Goal: Information Seeking & Learning: Learn about a topic

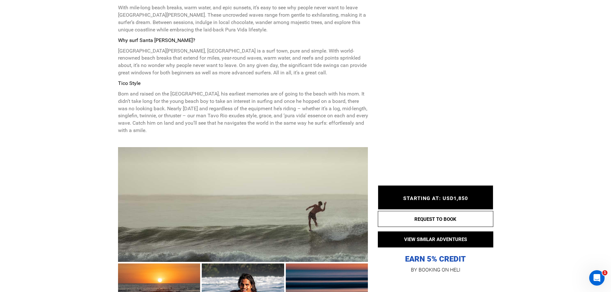
scroll to position [321, 0]
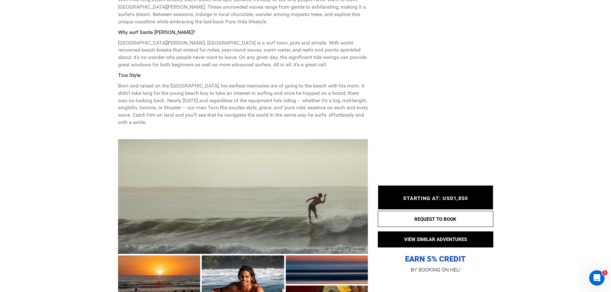
drag, startPoint x: 183, startPoint y: 94, endPoint x: 237, endPoint y: 121, distance: 60.0
click at [237, 121] on p "Born and raised on the [GEOGRAPHIC_DATA], his earliest memories are of going to…" at bounding box center [243, 104] width 250 height 44
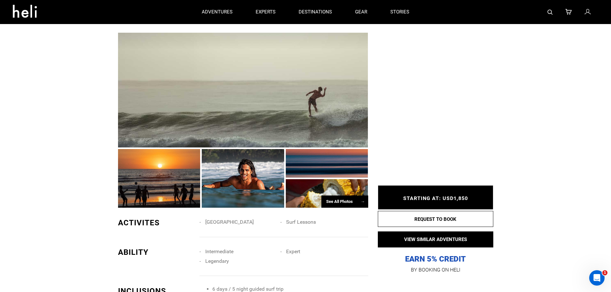
scroll to position [417, 0]
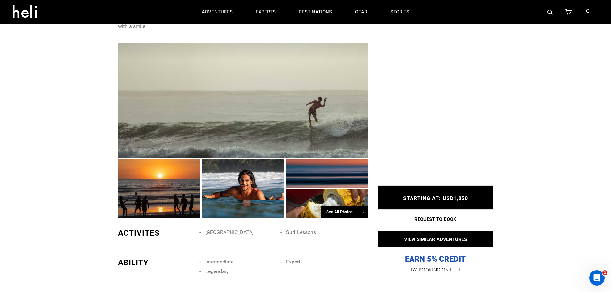
click at [236, 120] on div at bounding box center [243, 100] width 250 height 115
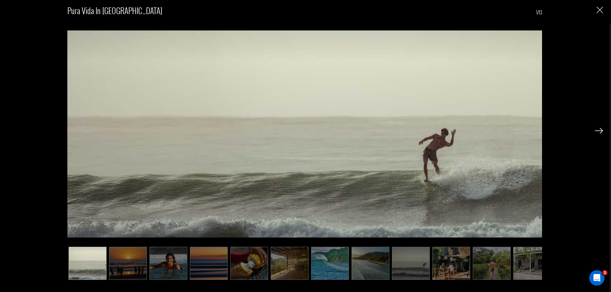
click at [599, 131] on img at bounding box center [599, 131] width 8 height 6
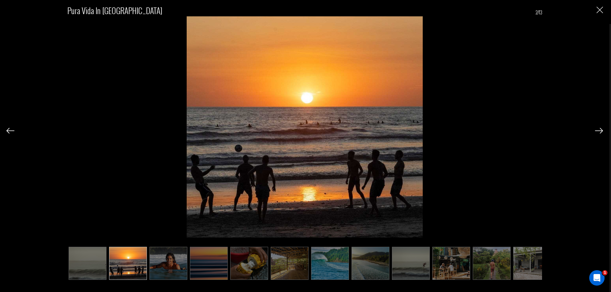
click at [599, 131] on img at bounding box center [599, 131] width 8 height 6
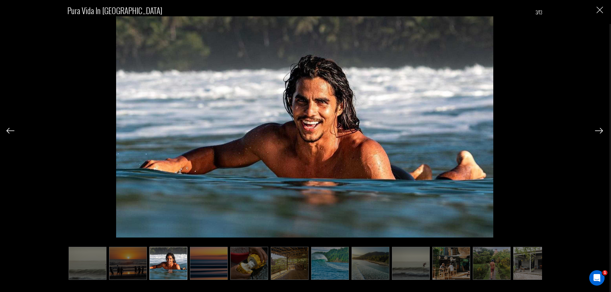
click at [599, 131] on img at bounding box center [599, 131] width 8 height 6
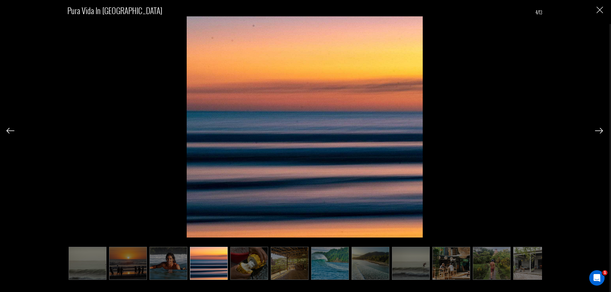
click at [599, 131] on img at bounding box center [599, 131] width 8 height 6
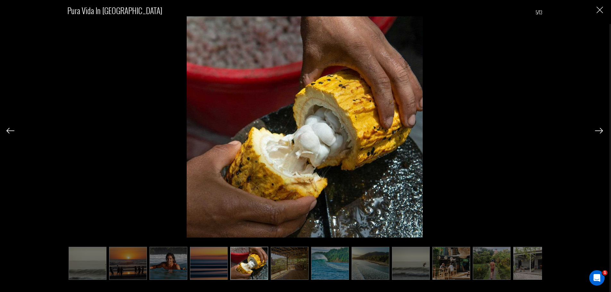
click at [599, 131] on img at bounding box center [599, 131] width 8 height 6
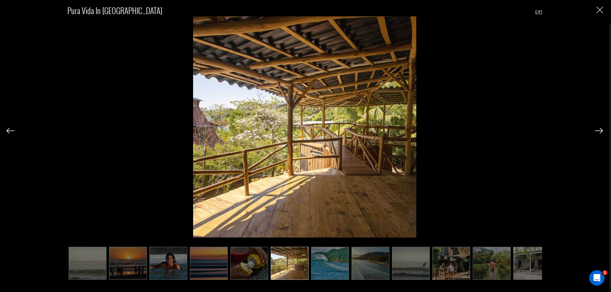
click at [599, 131] on img at bounding box center [599, 131] width 8 height 6
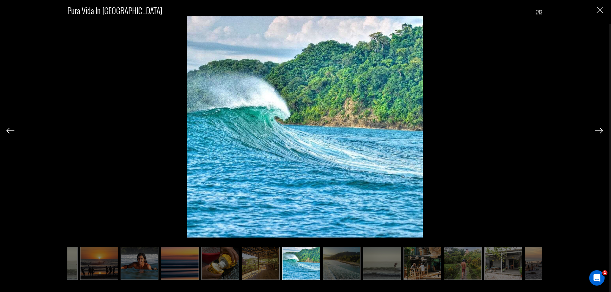
scroll to position [0, 32]
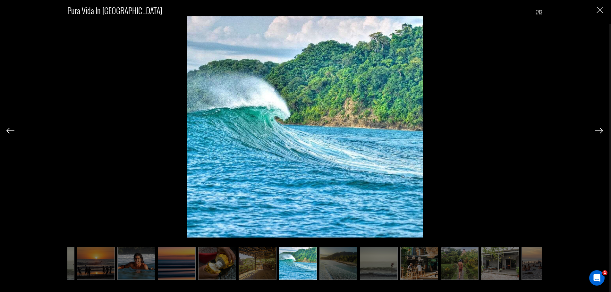
click at [599, 131] on img at bounding box center [599, 131] width 8 height 6
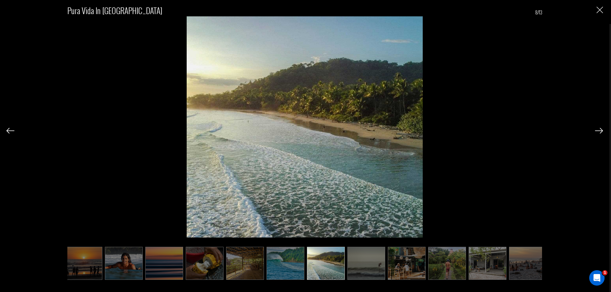
scroll to position [0, 51]
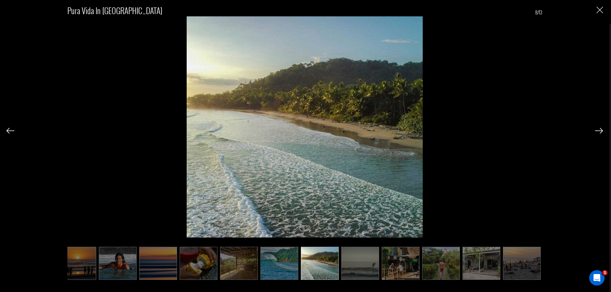
click at [599, 131] on img at bounding box center [599, 131] width 8 height 6
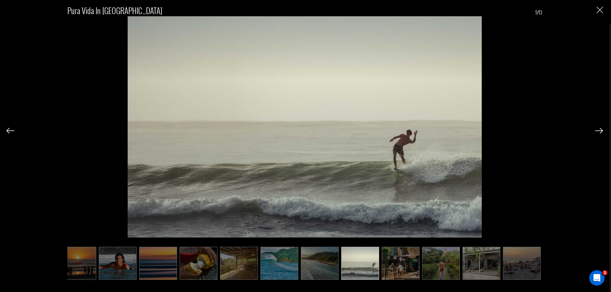
click at [599, 131] on img at bounding box center [599, 131] width 8 height 6
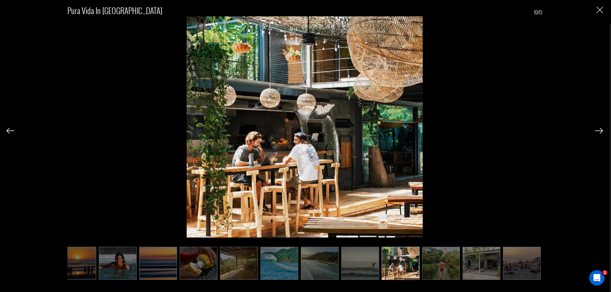
click at [599, 131] on img at bounding box center [599, 131] width 8 height 6
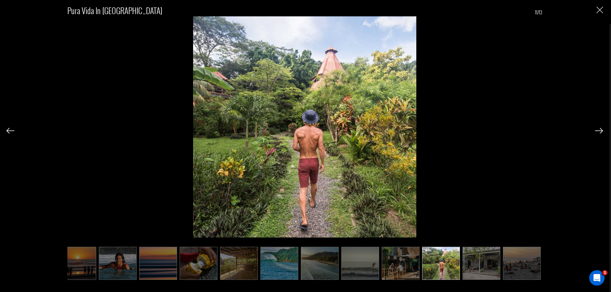
click at [599, 131] on img at bounding box center [599, 131] width 8 height 6
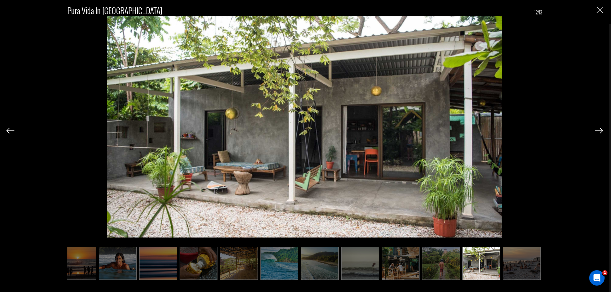
click at [599, 131] on img at bounding box center [599, 131] width 8 height 6
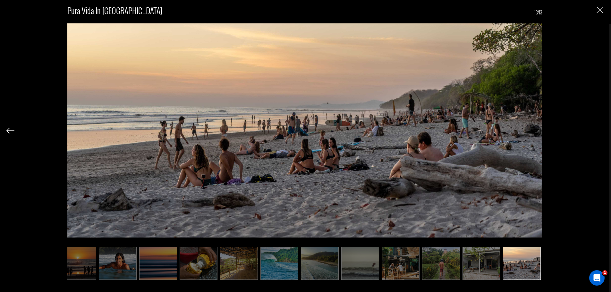
click at [599, 131] on div "Pura Vida in [GEOGRAPHIC_DATA] 13/13" at bounding box center [304, 138] width 597 height 277
click at [602, 10] on img "Close" at bounding box center [600, 10] width 6 height 6
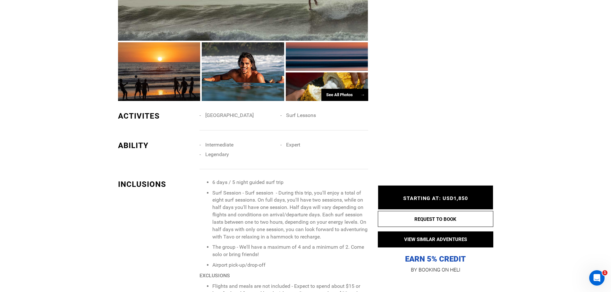
scroll to position [545, 0]
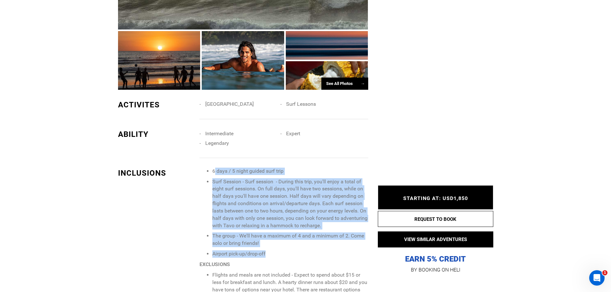
drag, startPoint x: 216, startPoint y: 170, endPoint x: 294, endPoint y: 254, distance: 114.3
click at [294, 254] on ul "6 days / 5 night guided surf trip Surf Session - Surf session - During this tri…" at bounding box center [283, 213] width 168 height 90
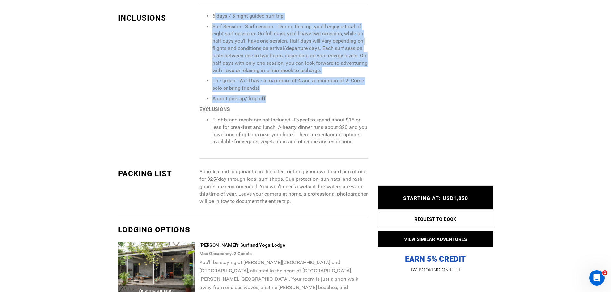
scroll to position [706, 0]
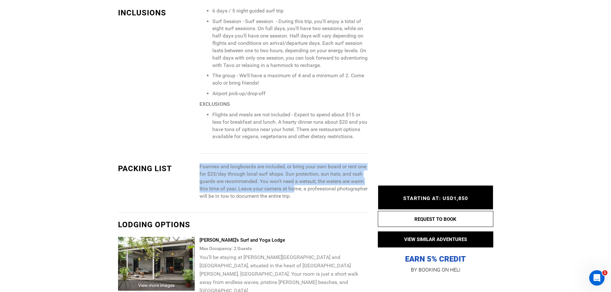
drag, startPoint x: 199, startPoint y: 166, endPoint x: 294, endPoint y: 187, distance: 96.9
click at [294, 187] on p "Foamies and longboards are included, or bring your own board or rent one for $2…" at bounding box center [283, 181] width 168 height 37
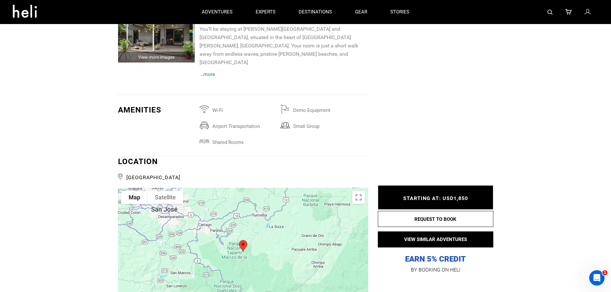
scroll to position [898, 0]
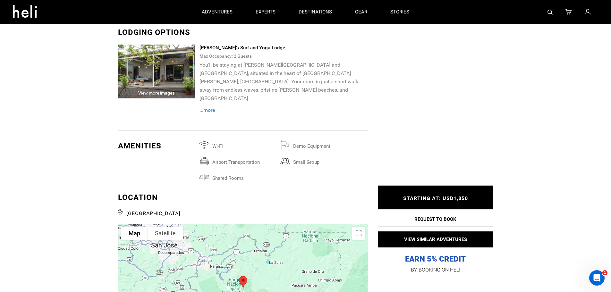
click at [155, 68] on img at bounding box center [156, 72] width 77 height 54
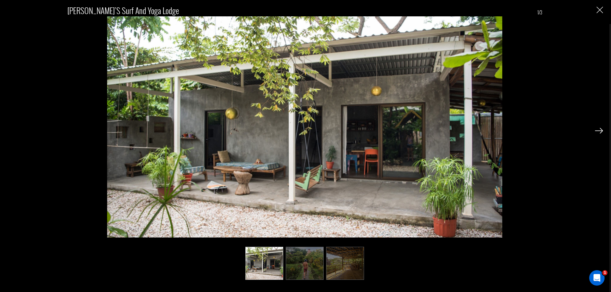
scroll to position [0, 0]
click at [600, 128] on img at bounding box center [599, 131] width 8 height 6
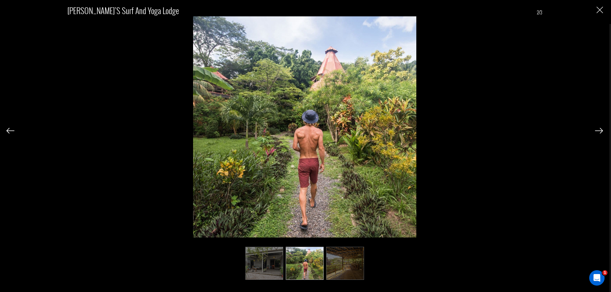
click at [600, 128] on img at bounding box center [599, 131] width 8 height 6
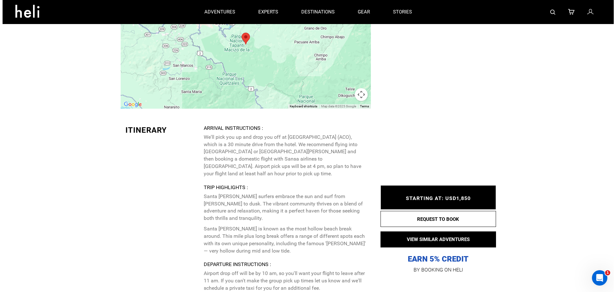
scroll to position [1122, 0]
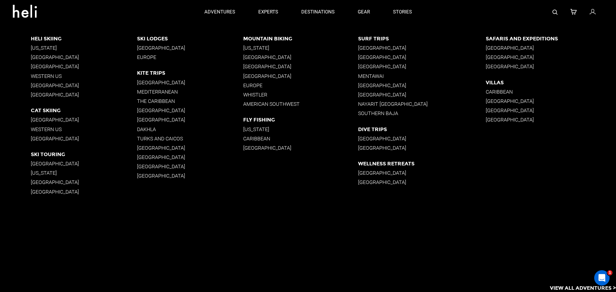
click at [376, 50] on p "[GEOGRAPHIC_DATA]" at bounding box center [422, 48] width 128 height 6
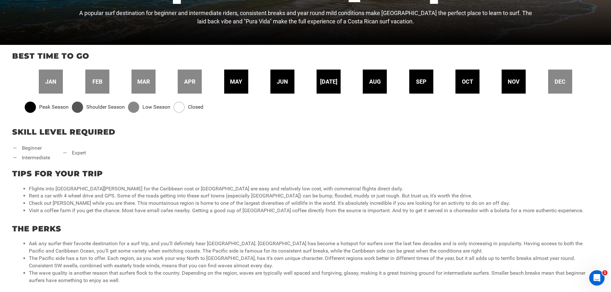
scroll to position [224, 0]
